Goal: Find contact information: Find contact information

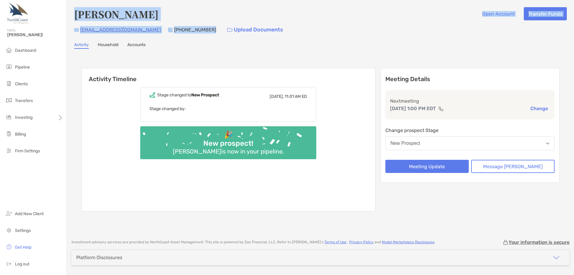
drag, startPoint x: 181, startPoint y: 30, endPoint x: 69, endPoint y: 13, distance: 112.8
click at [69, 13] on div "[PERSON_NAME] Open Account Transfer Funds [EMAIL_ADDRESS][DOMAIN_NAME] [PHONE_N…" at bounding box center [320, 116] width 507 height 233
copy div "[PERSON_NAME] Open Account Transfer Funds [EMAIL_ADDRESS][DOMAIN_NAME] [PHONE_N…"
drag, startPoint x: 98, startPoint y: 36, endPoint x: 102, endPoint y: 32, distance: 6.3
click at [98, 36] on div "[PERSON_NAME] Open Account Transfer Funds [EMAIL_ADDRESS][DOMAIN_NAME] [PHONE_N…" at bounding box center [320, 116] width 507 height 233
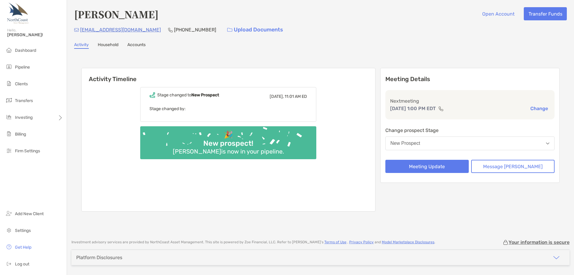
click at [104, 29] on p "[EMAIL_ADDRESS][DOMAIN_NAME]" at bounding box center [120, 29] width 81 height 7
click at [87, 29] on p "[EMAIL_ADDRESS][DOMAIN_NAME]" at bounding box center [120, 29] width 81 height 7
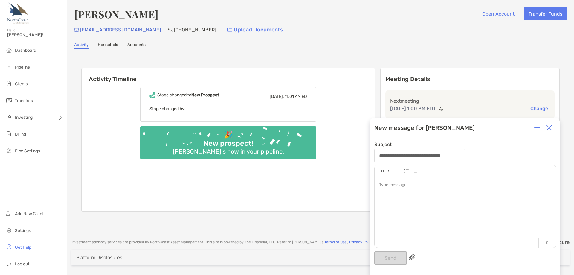
drag, startPoint x: 107, startPoint y: 30, endPoint x: 217, endPoint y: 49, distance: 110.9
click at [241, 49] on div "**********" at bounding box center [320, 116] width 507 height 233
drag, startPoint x: 134, startPoint y: 30, endPoint x: 77, endPoint y: 32, distance: 56.9
click at [77, 32] on div "[EMAIL_ADDRESS][DOMAIN_NAME] [PHONE_NUMBER] Upload Documents" at bounding box center [320, 29] width 493 height 13
copy div "[EMAIL_ADDRESS][DOMAIN_NAME]"
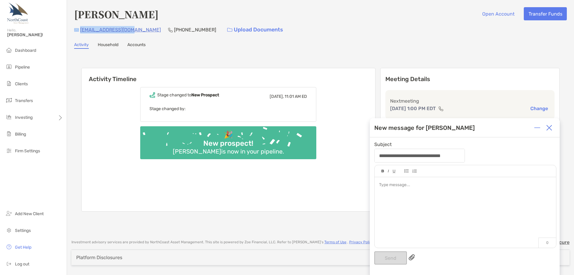
click at [551, 125] on img at bounding box center [550, 128] width 6 height 6
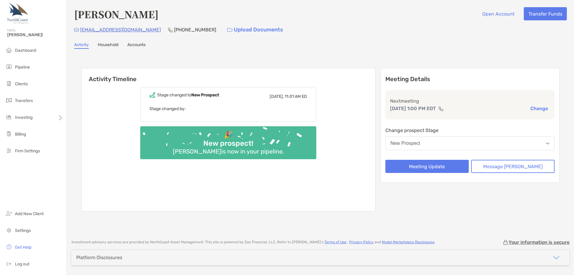
click at [176, 104] on div "Stage changed to New Prospect [DATE], 11:01 AM ED Stage changed by:" at bounding box center [228, 104] width 176 height 35
click at [176, 109] on p "Stage changed by:" at bounding box center [229, 108] width 158 height 7
click at [178, 173] on div "Stage changed to New Prospect [DATE], 11:01 AM ED Stage changed by: 🎉 New prosp…" at bounding box center [229, 147] width 294 height 129
drag, startPoint x: 106, startPoint y: 104, endPoint x: 108, endPoint y: 96, distance: 8.7
click at [106, 104] on div "Stage changed to New Prospect [DATE], 11:01 AM ED Stage changed by: 🎉 New prosp…" at bounding box center [229, 147] width 294 height 129
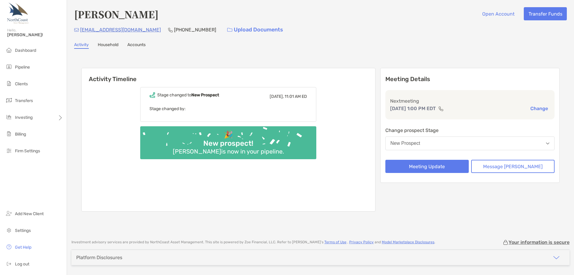
click at [480, 104] on p "Next meeting" at bounding box center [470, 100] width 160 height 7
click at [467, 115] on div "Next meeting [DATE] 1:00 PM EDT Change" at bounding box center [470, 104] width 169 height 29
click at [332, 180] on div "Stage changed to New Prospect [DATE], 11:01 AM ED Stage changed by: 🎉 New prosp…" at bounding box center [229, 147] width 294 height 129
click at [145, 15] on h4 "[PERSON_NAME]" at bounding box center [116, 14] width 84 height 14
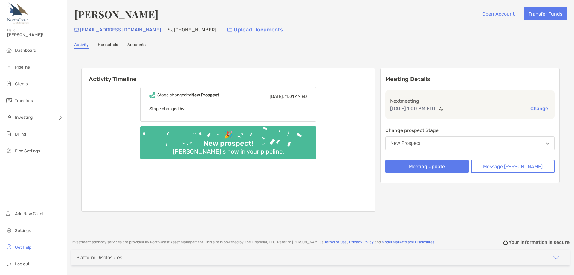
copy h4 "[PERSON_NAME]"
